Goal: Task Accomplishment & Management: Manage account settings

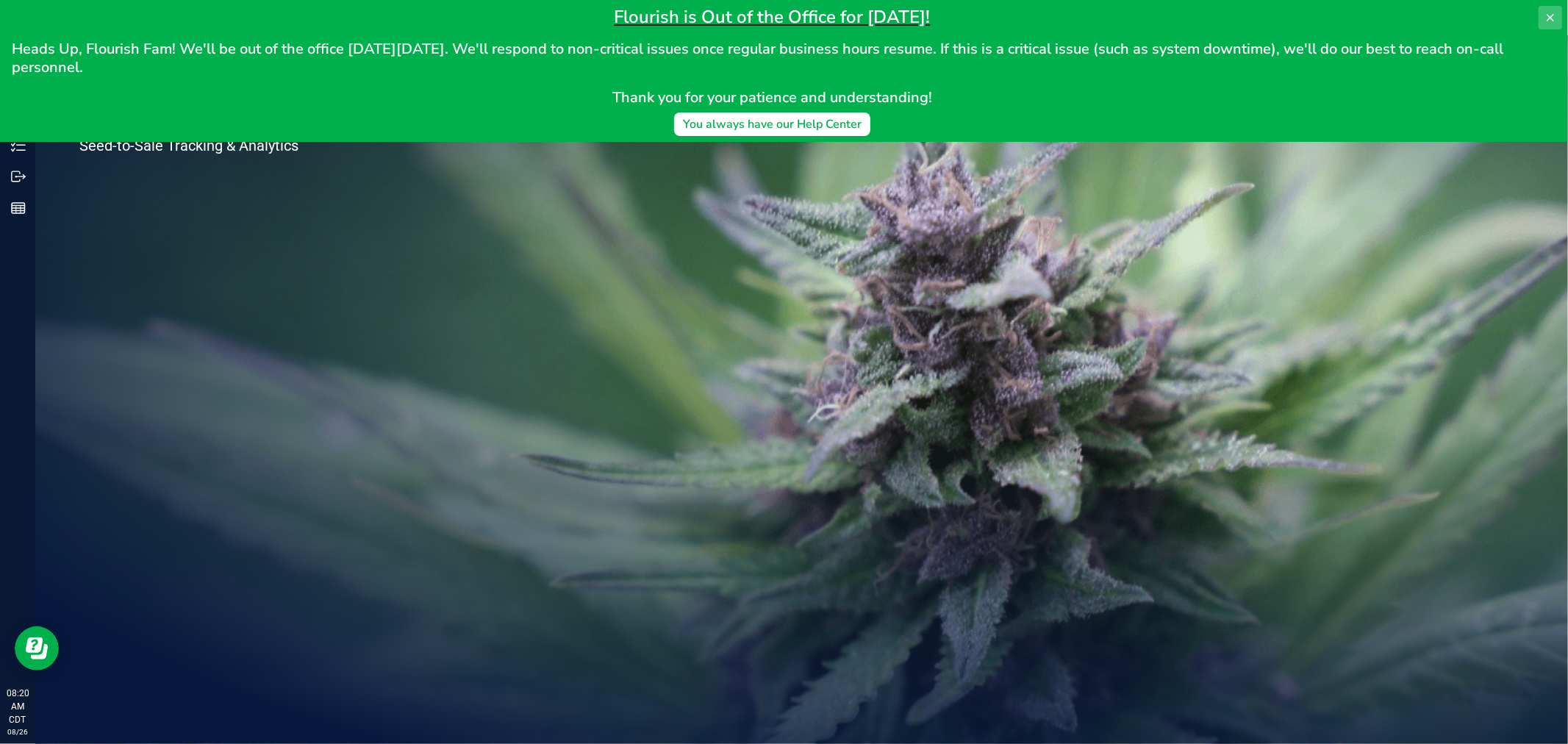
click at [1553, 22] on icon at bounding box center [1550, 17] width 12 height 12
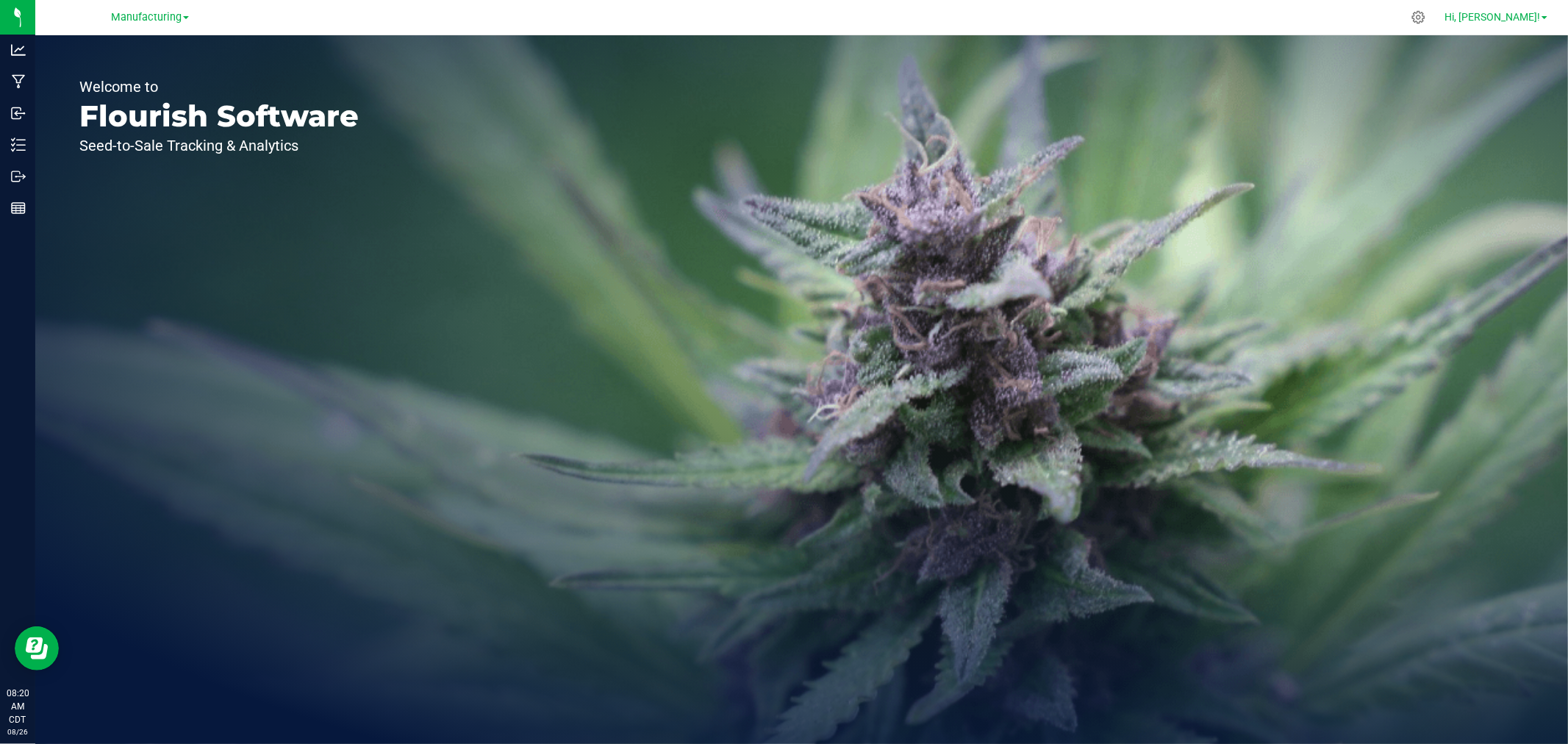
click at [1539, 22] on span "Hi, [PERSON_NAME]!" at bounding box center [1493, 16] width 96 height 12
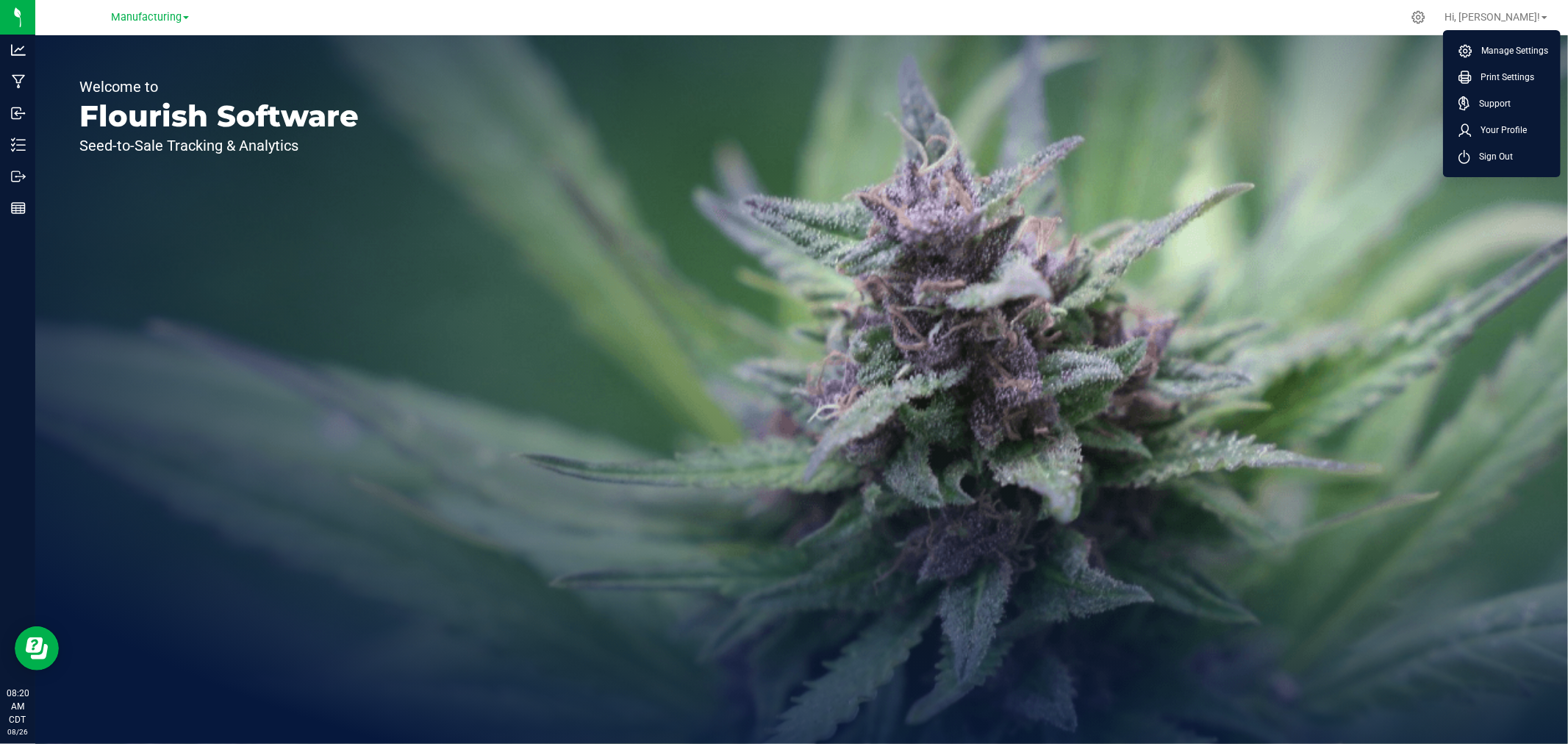
click at [1528, 147] on li "Sign Out" at bounding box center [1502, 156] width 111 height 26
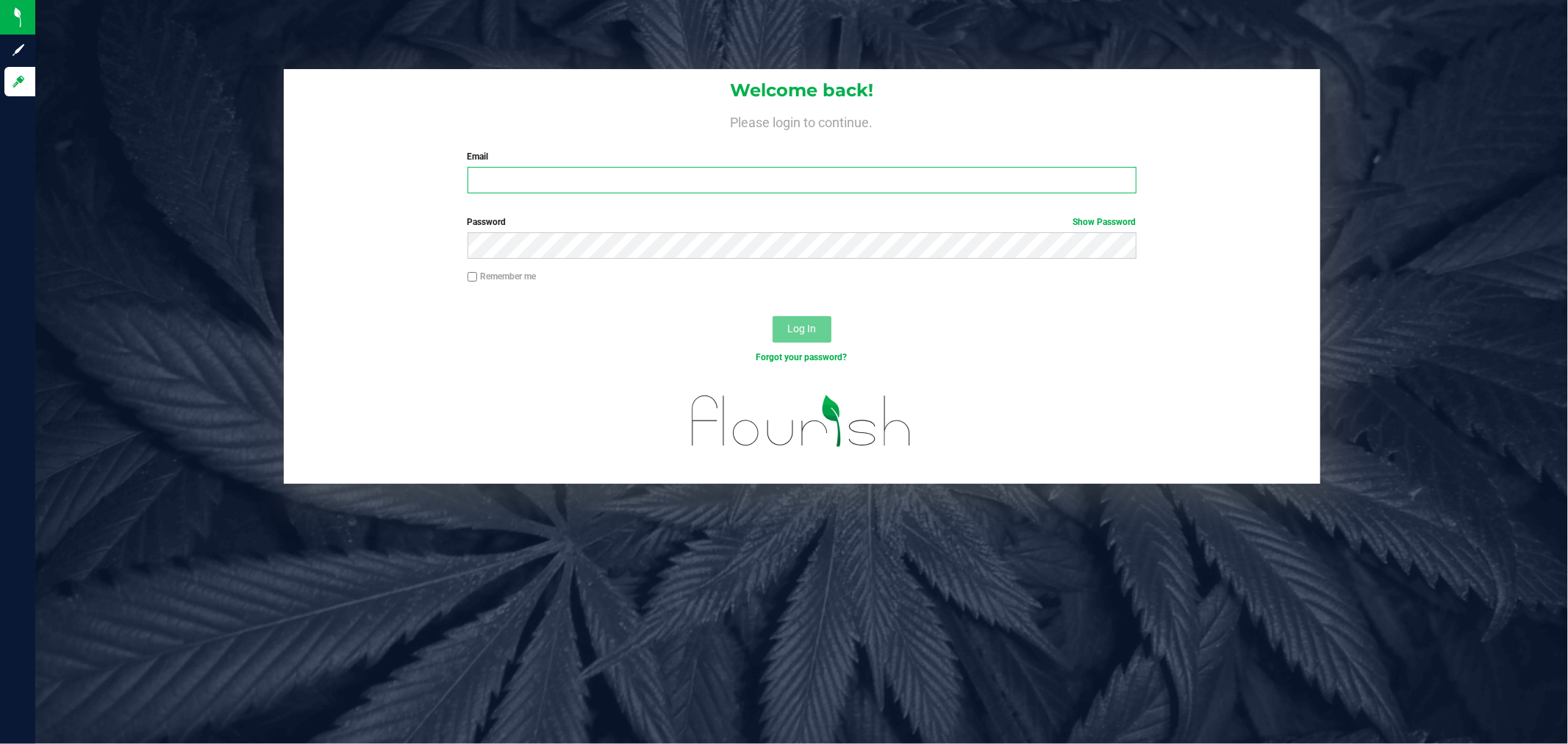
click at [666, 179] on input "Email" at bounding box center [802, 180] width 669 height 26
type input "[PERSON_NAME][EMAIL_ADDRESS][PERSON_NAME][DOMAIN_NAME]"
click at [772, 316] on button "Log In" at bounding box center [802, 329] width 59 height 26
